Goal: Task Accomplishment & Management: Manage account settings

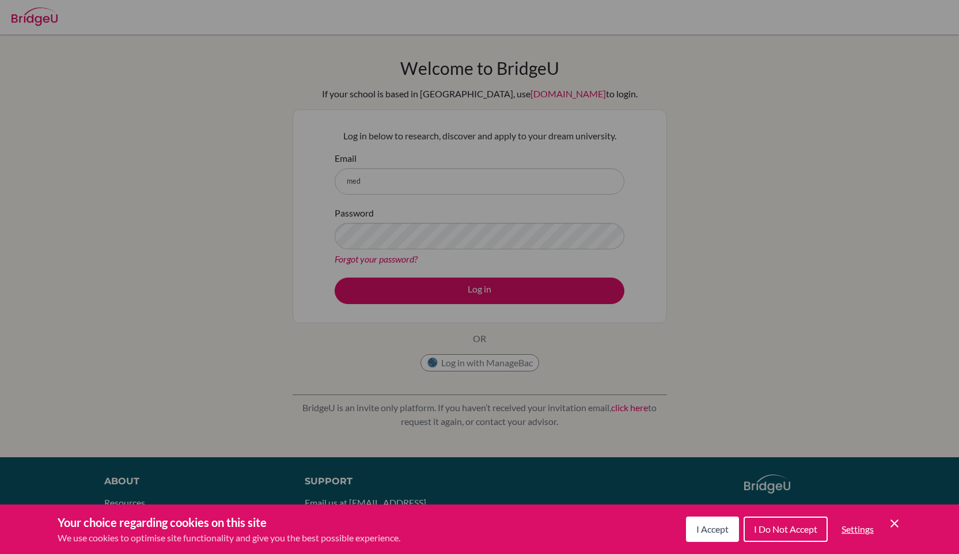
click at [900, 522] on icon "Cookie Control Close Icon" at bounding box center [895, 524] width 14 height 14
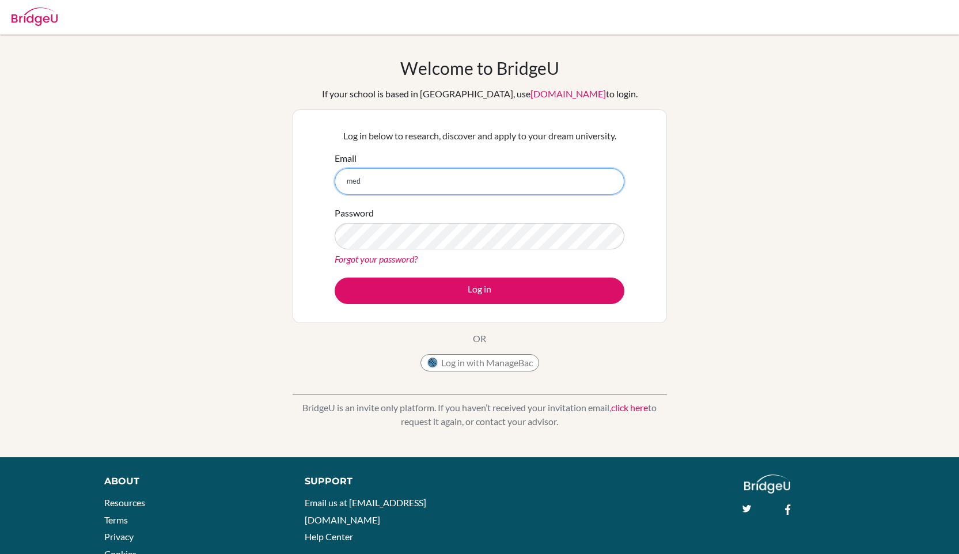
click at [411, 184] on input "med" at bounding box center [480, 181] width 290 height 26
type input "medina.ricardo@lfm.edu.mx"
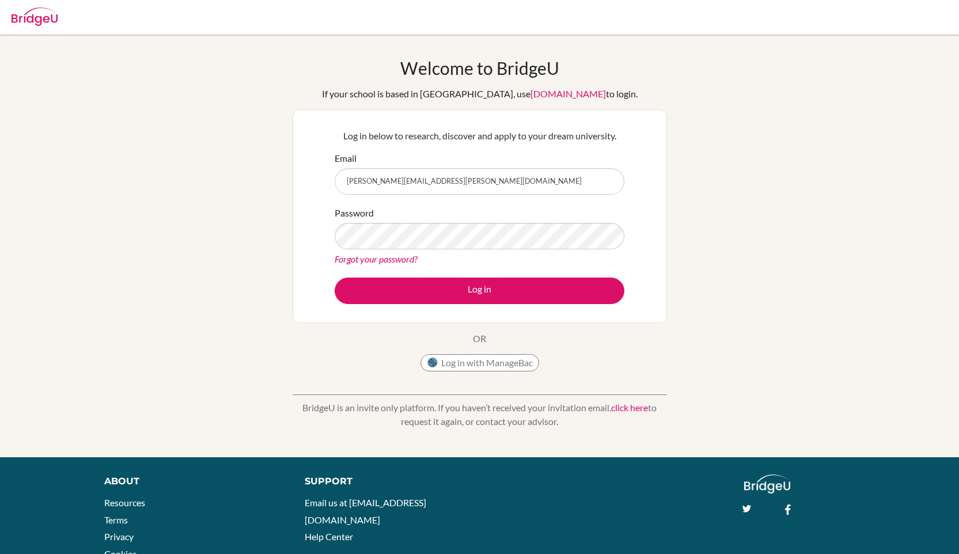
click at [393, 259] on link "Forgot your password?" at bounding box center [376, 258] width 83 height 11
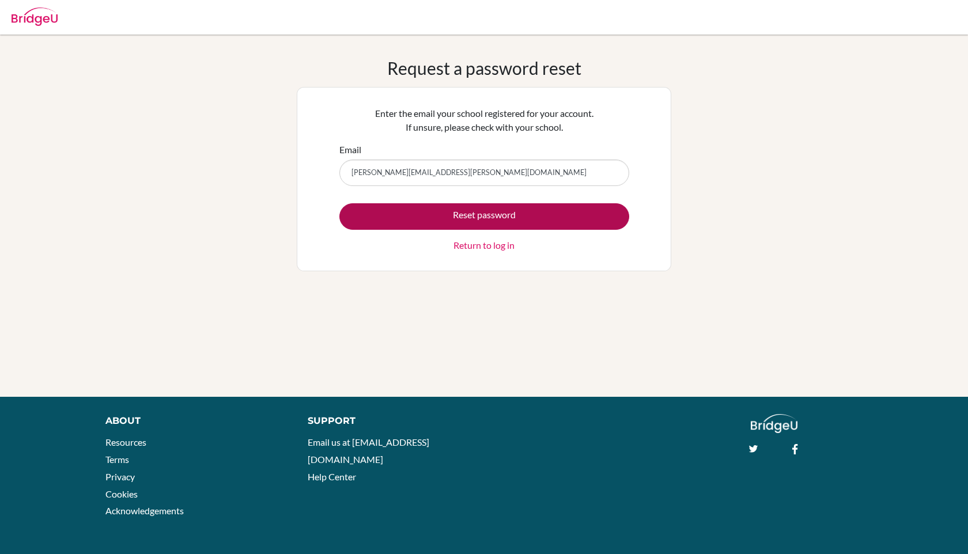
type input "[PERSON_NAME][EMAIL_ADDRESS][PERSON_NAME][DOMAIN_NAME]"
click at [488, 218] on button "Reset password" at bounding box center [484, 216] width 290 height 26
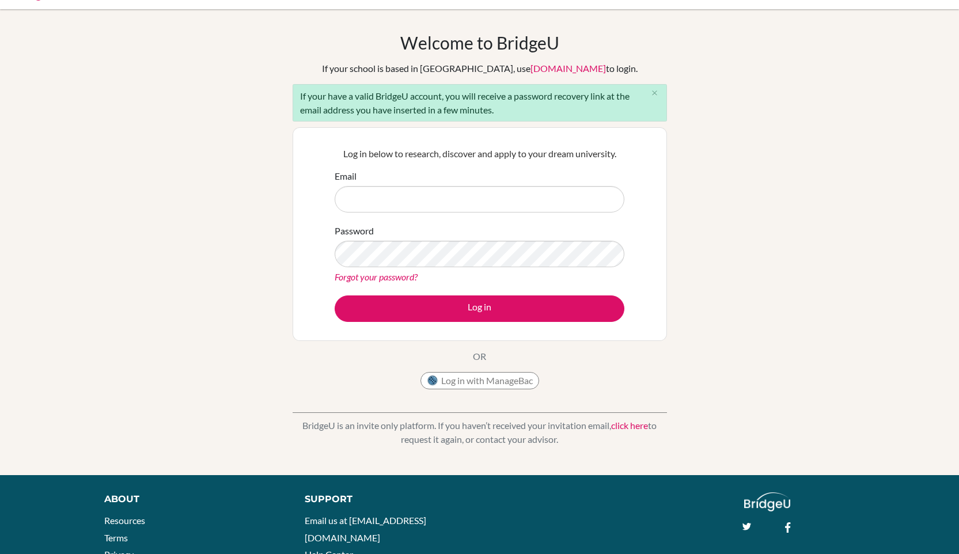
scroll to position [26, 0]
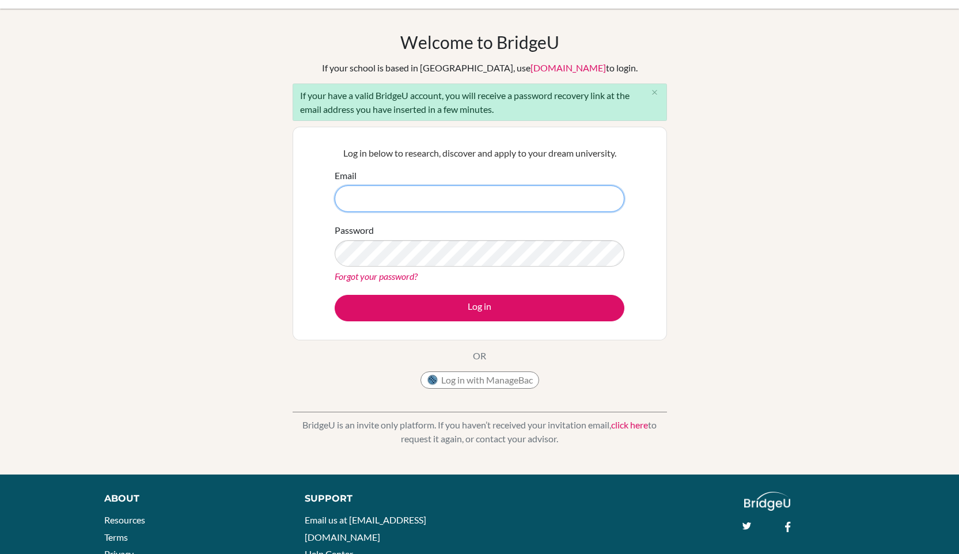
click at [383, 211] on input "Email" at bounding box center [480, 198] width 290 height 26
type input "medina.ricardo@lfm.edu.mx"
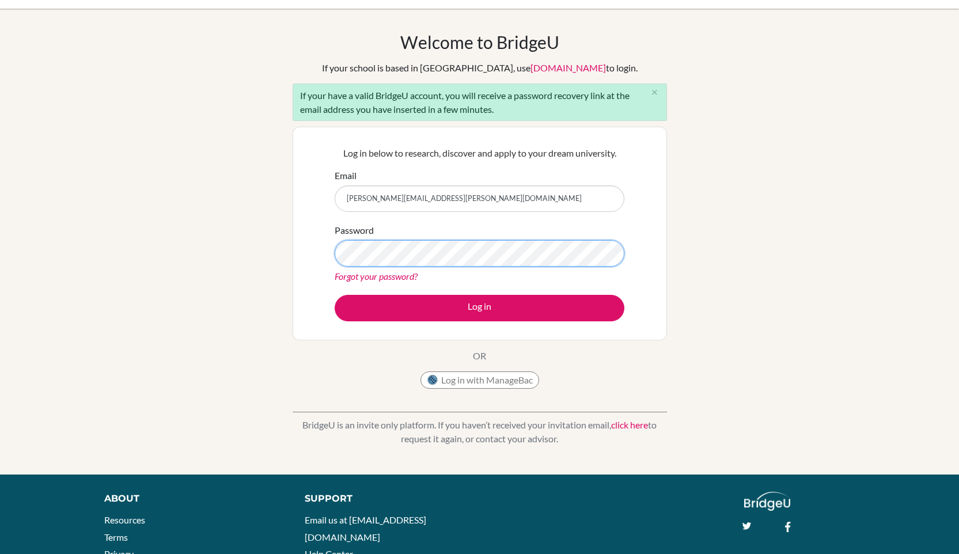
click at [335, 295] on button "Log in" at bounding box center [480, 308] width 290 height 26
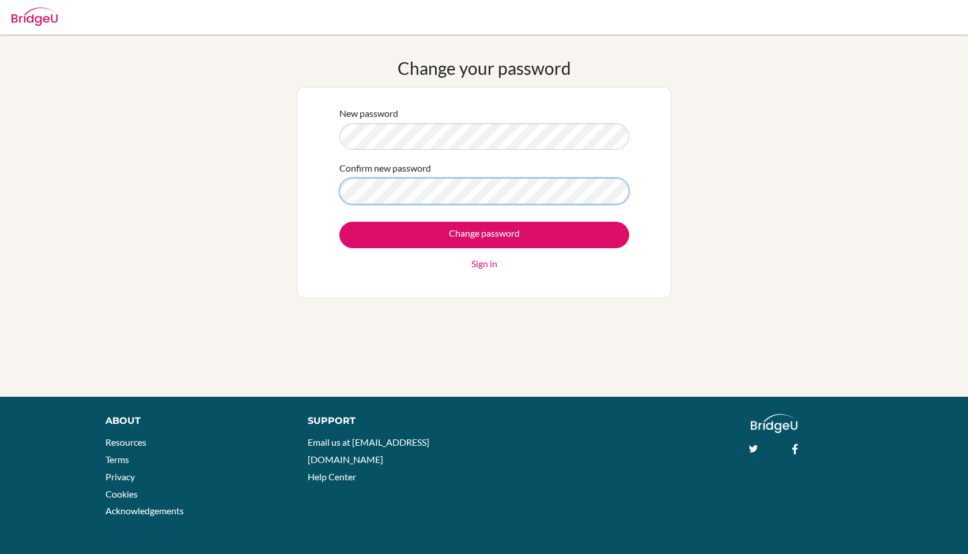
click at [339, 222] on input "Change password" at bounding box center [484, 235] width 290 height 26
